Goal: Task Accomplishment & Management: Use online tool/utility

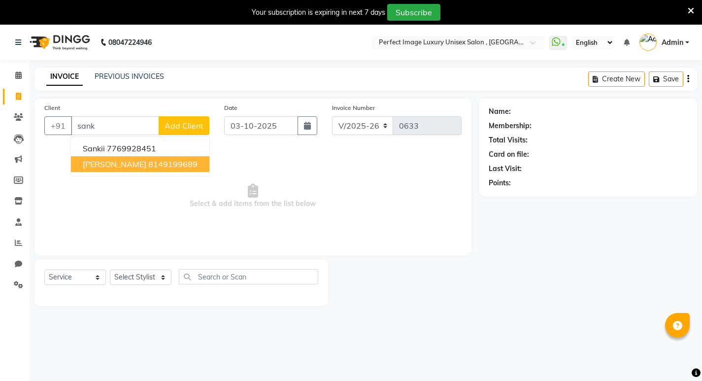
select select "5078"
select select "service"
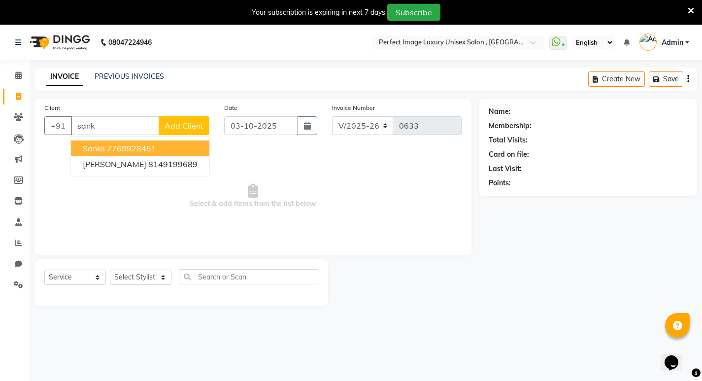
drag, startPoint x: 148, startPoint y: 150, endPoint x: 150, endPoint y: 162, distance: 12.4
click at [148, 150] on ngb-highlight "7769928451" at bounding box center [131, 148] width 49 height 10
type input "7769928451"
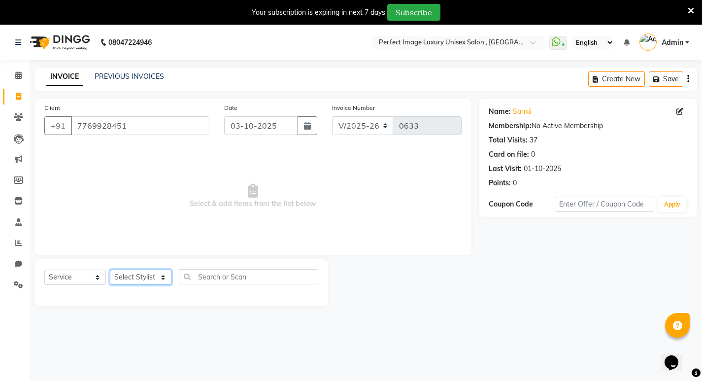
click at [149, 269] on select "Select Stylist [PERSON_NAME] Manager [PERSON_NAME] [PERSON_NAME] Reshma [PERSON…" at bounding box center [141, 276] width 62 height 15
click at [110, 269] on select "Select Stylist [PERSON_NAME] Manager [PERSON_NAME] [PERSON_NAME] Reshma [PERSON…" at bounding box center [141, 276] width 62 height 15
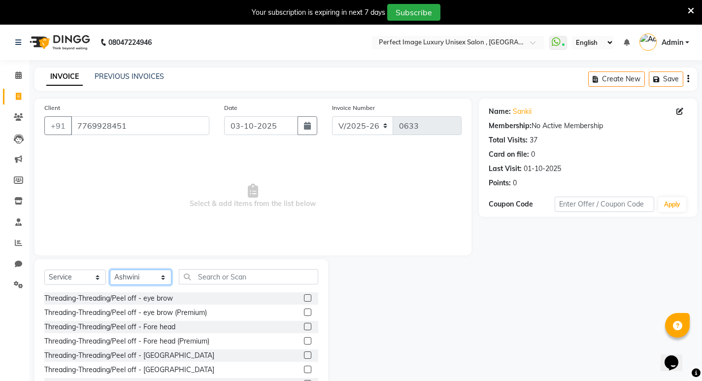
click at [140, 280] on select "Select Stylist [PERSON_NAME] Manager [PERSON_NAME] [PERSON_NAME] Reshma [PERSON…" at bounding box center [141, 276] width 62 height 15
select select "33183"
click at [110, 269] on select "Select Stylist [PERSON_NAME] Manager [PERSON_NAME] [PERSON_NAME] Reshma [PERSON…" at bounding box center [141, 276] width 62 height 15
click at [304, 299] on label at bounding box center [307, 297] width 7 height 7
click at [304, 299] on input "checkbox" at bounding box center [307, 298] width 6 height 6
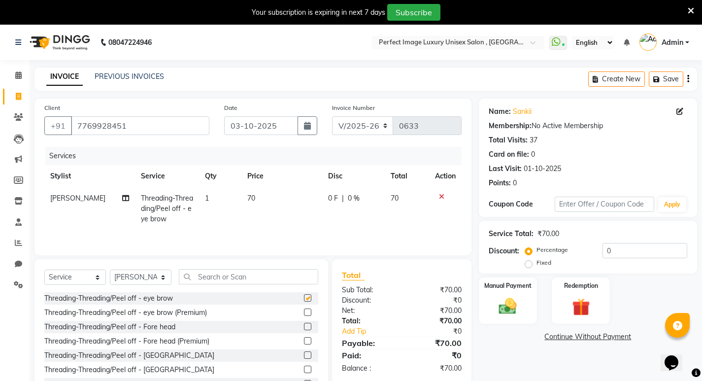
checkbox input "false"
click at [282, 282] on input "text" at bounding box center [248, 276] width 139 height 15
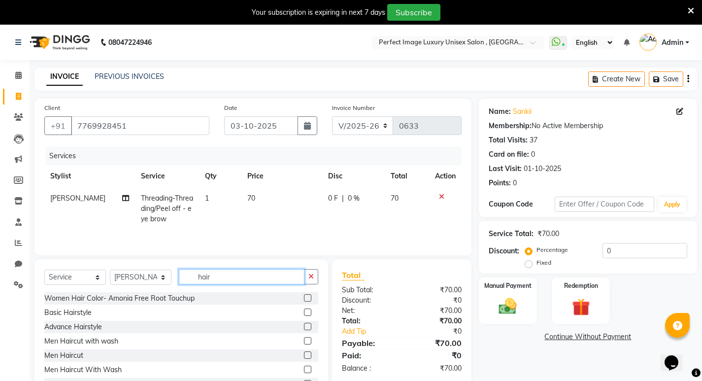
type input "hair"
click at [304, 357] on label at bounding box center [307, 354] width 7 height 7
click at [304, 357] on input "checkbox" at bounding box center [307, 355] width 6 height 6
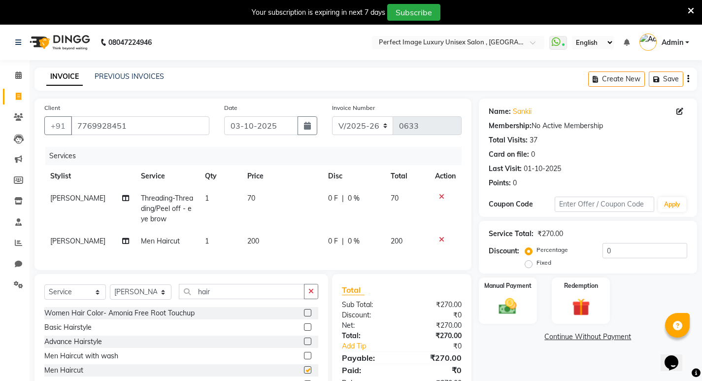
checkbox input "false"
click at [236, 295] on input "hair" at bounding box center [242, 291] width 126 height 15
type input "h"
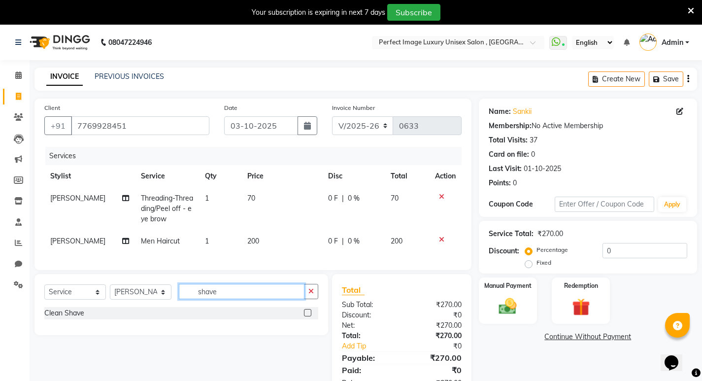
type input "shave"
click at [307, 316] on label at bounding box center [307, 312] width 7 height 7
click at [307, 316] on input "checkbox" at bounding box center [307, 313] width 6 height 6
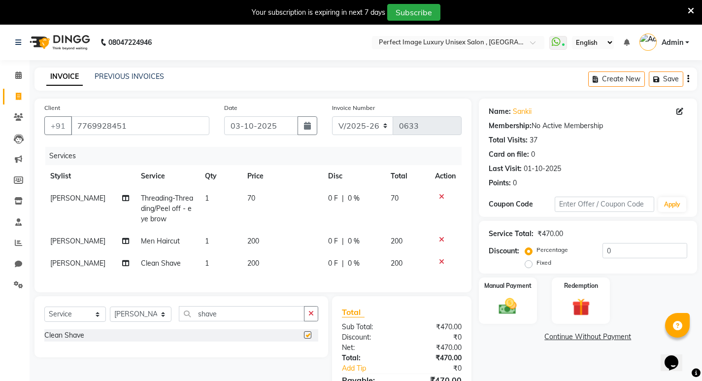
checkbox input "false"
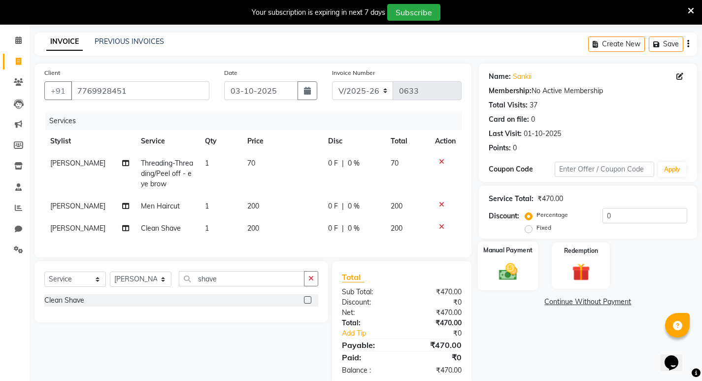
scroll to position [62, 0]
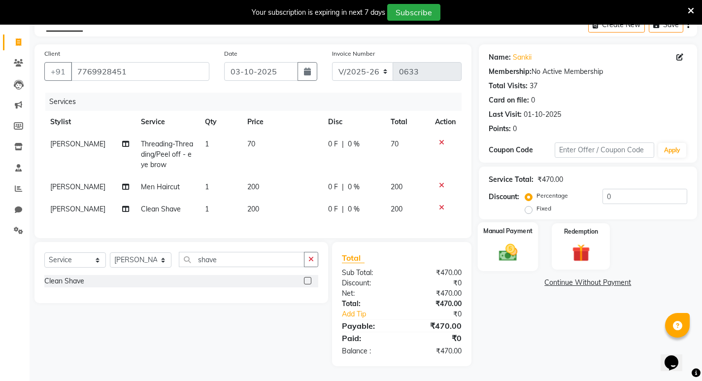
click at [526, 242] on div "Manual Payment" at bounding box center [507, 246] width 61 height 49
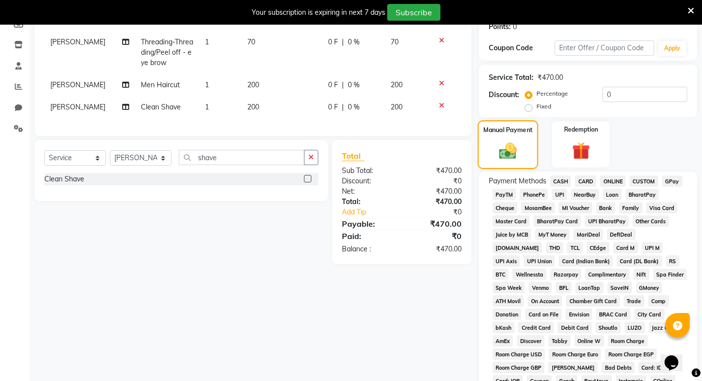
scroll to position [160, 0]
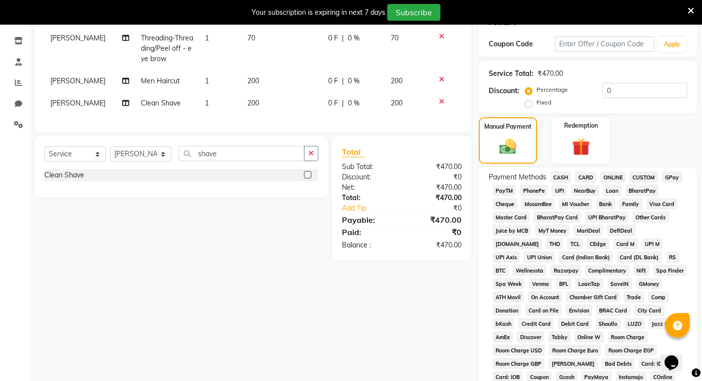
click at [511, 191] on span "PayTM" at bounding box center [505, 190] width 24 height 11
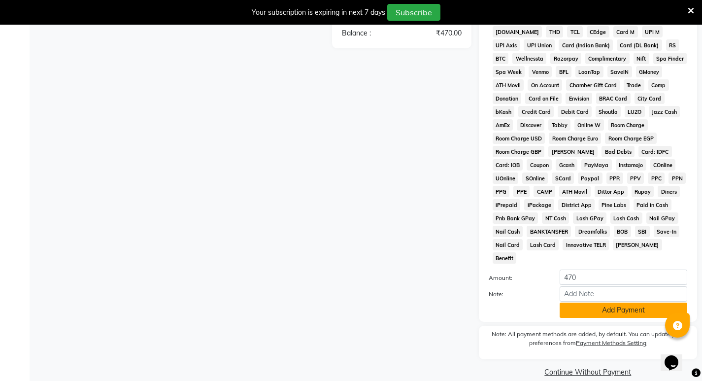
click at [599, 302] on button "Add Payment" at bounding box center [624, 309] width 128 height 15
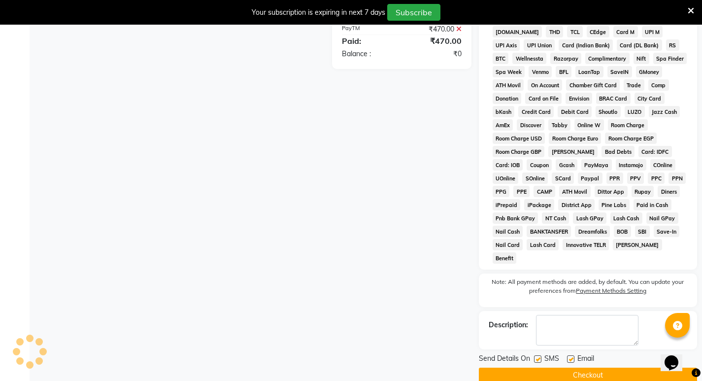
click at [584, 367] on button "Checkout" at bounding box center [588, 374] width 218 height 15
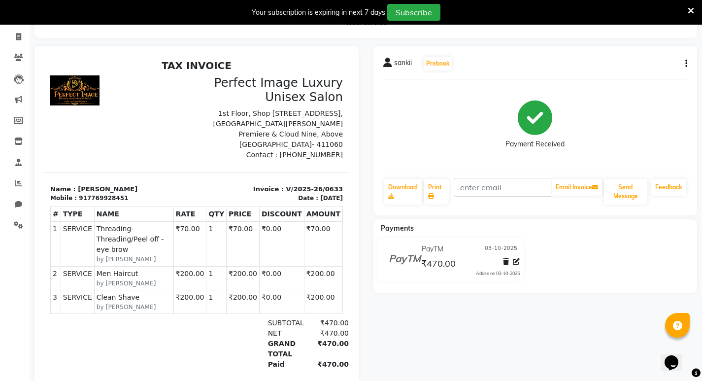
scroll to position [54, 0]
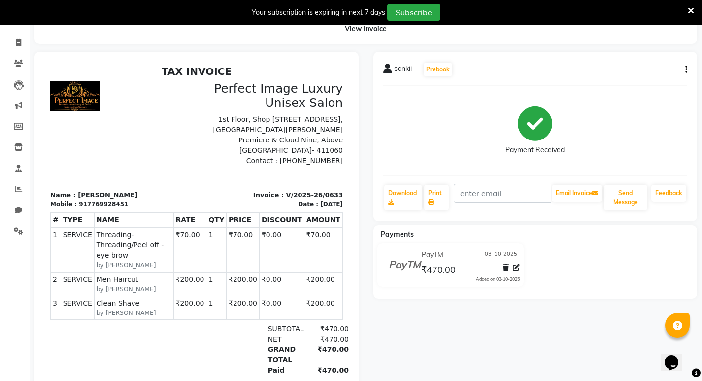
click at [137, 144] on div at bounding box center [120, 123] width 152 height 85
